Goal: Information Seeking & Learning: Learn about a topic

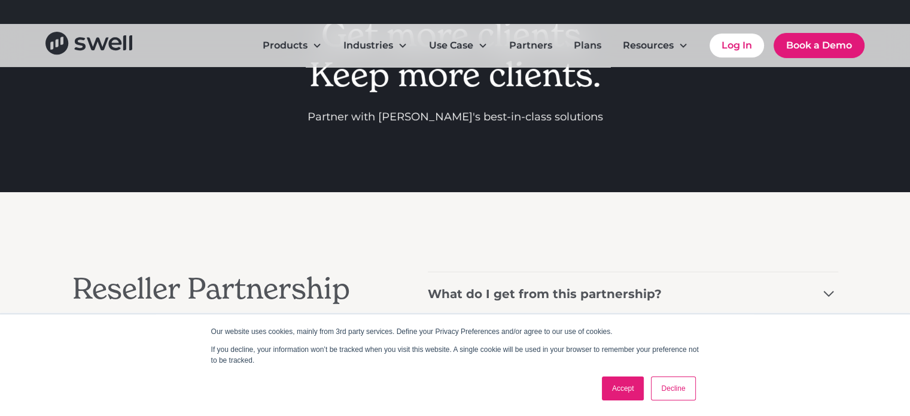
scroll to position [239, 0]
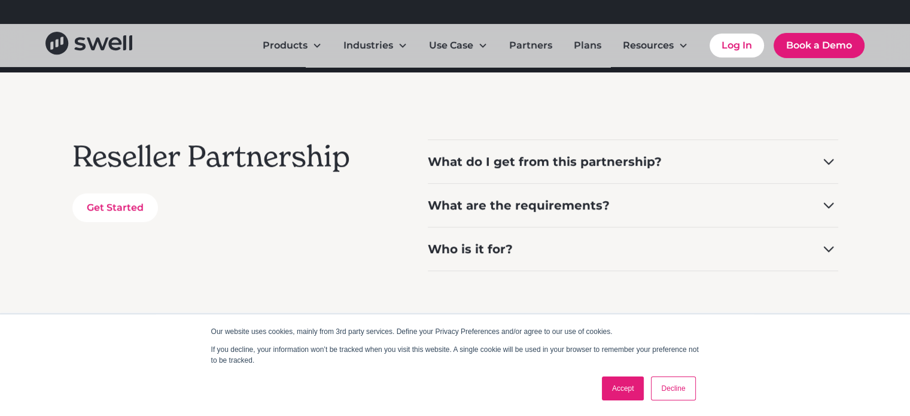
click at [828, 166] on icon at bounding box center [828, 161] width 19 height 19
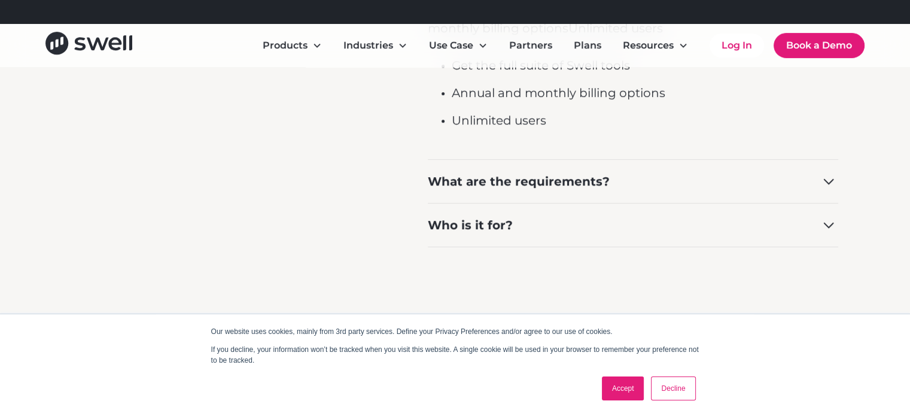
scroll to position [419, 0]
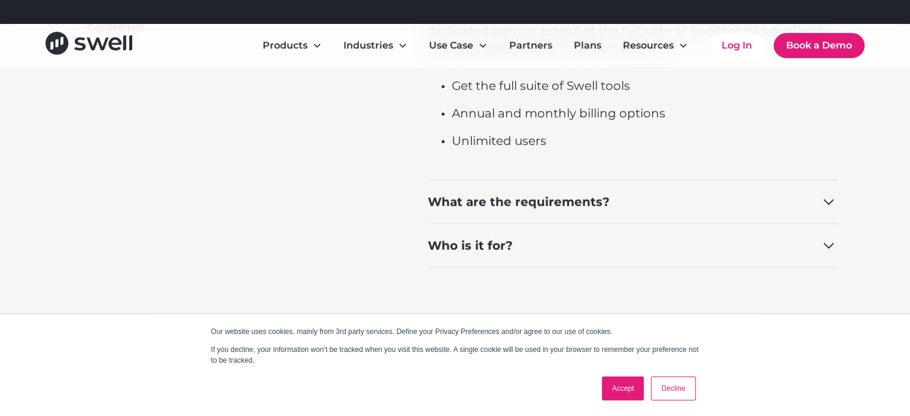
click at [834, 245] on icon at bounding box center [828, 245] width 19 height 19
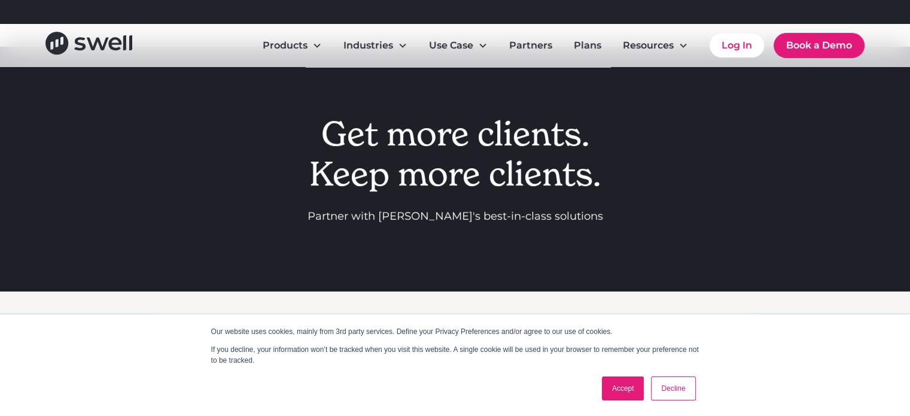
scroll to position [0, 0]
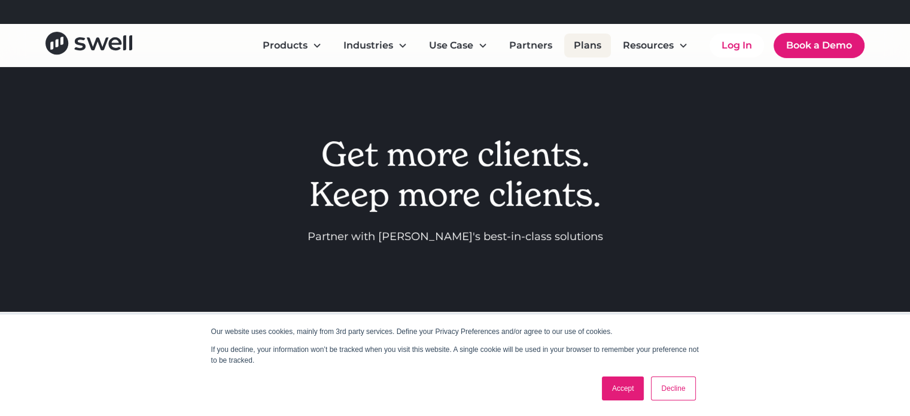
click at [591, 48] on link "Plans" at bounding box center [587, 46] width 47 height 24
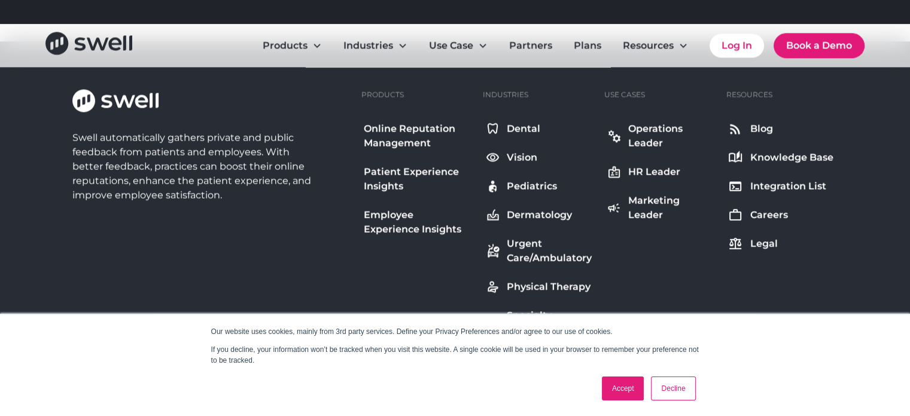
scroll to position [1436, 0]
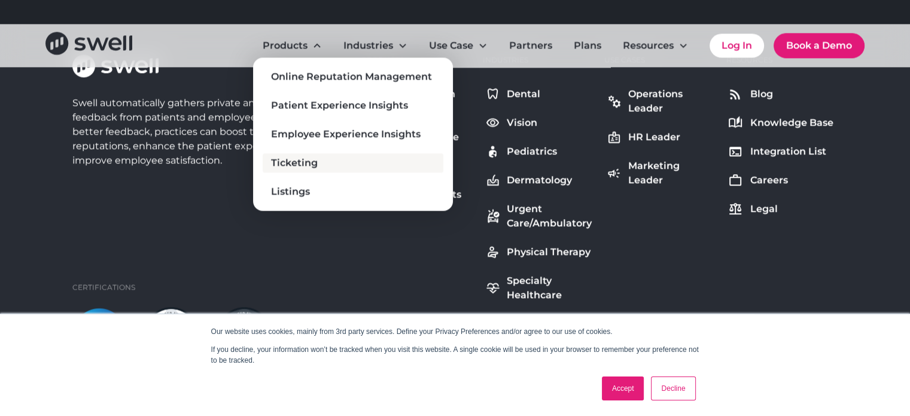
click at [309, 161] on div "Ticketing" at bounding box center [294, 163] width 47 height 14
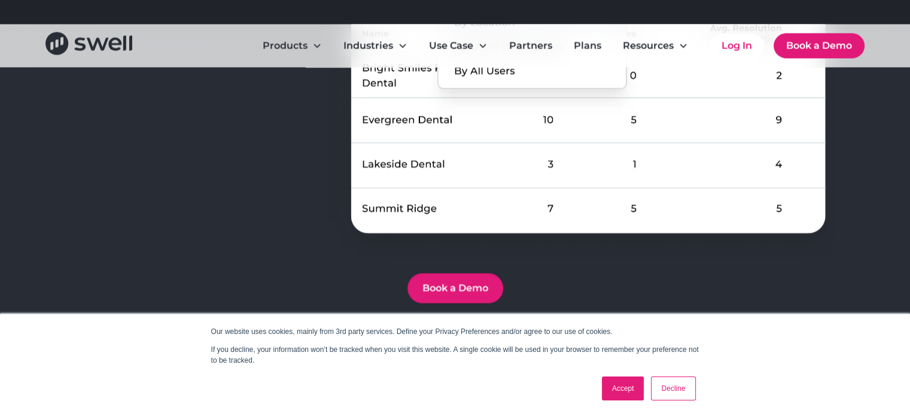
scroll to position [2154, 0]
